Goal: Check status: Check status

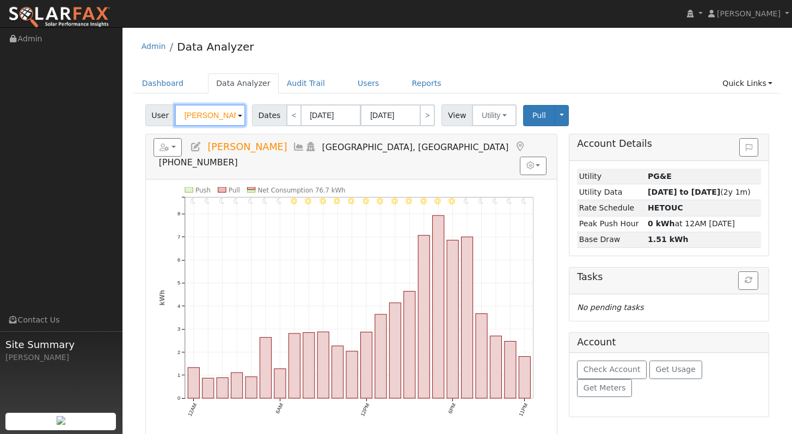
click at [229, 113] on input "[PERSON_NAME]" at bounding box center [210, 116] width 71 height 22
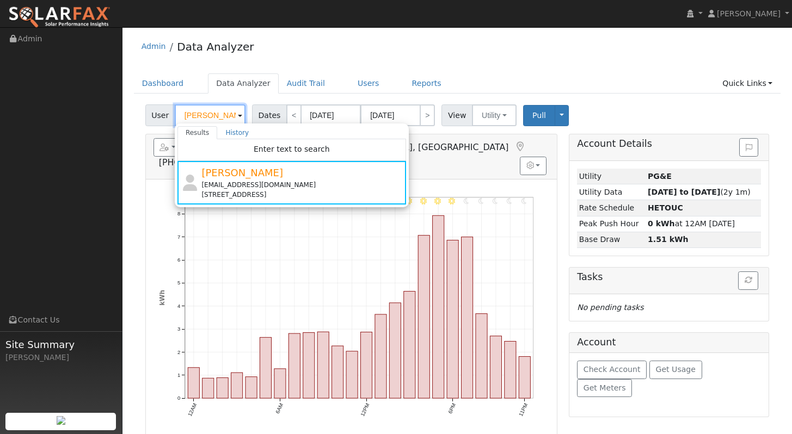
paste input "[PERSON_NAME]"
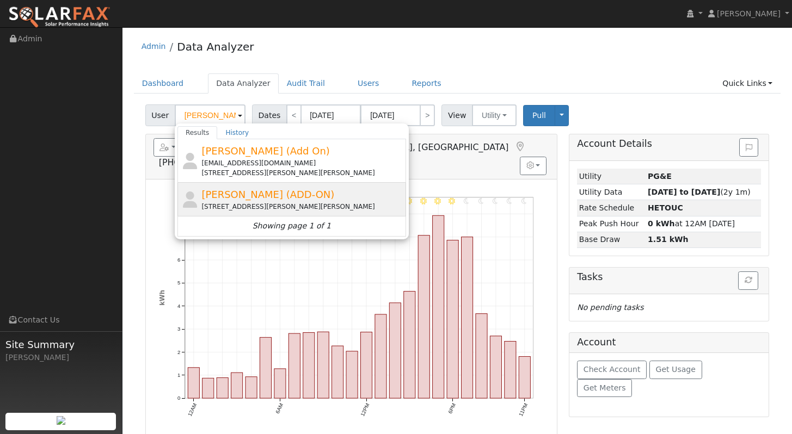
click at [340, 192] on div "[PERSON_NAME] (ADD-ON) [STREET_ADDRESS][PERSON_NAME][PERSON_NAME]" at bounding box center [302, 199] width 202 height 24
type input "[PERSON_NAME] (ADD-ON)"
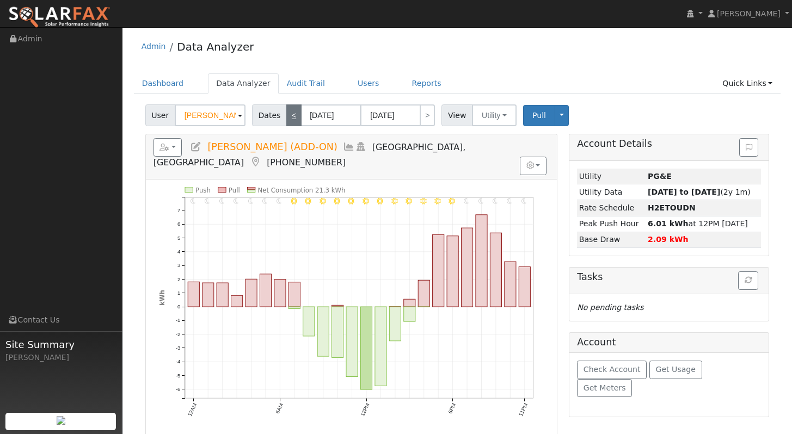
click at [293, 120] on link "<" at bounding box center [293, 116] width 15 height 22
type input "[DATE]"
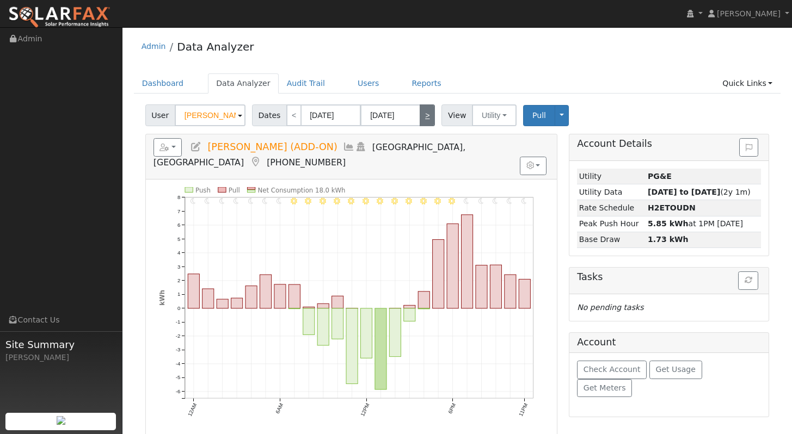
click at [431, 120] on link ">" at bounding box center [427, 116] width 15 height 22
type input "[DATE]"
